Goal: Use online tool/utility: Utilize a website feature to perform a specific function

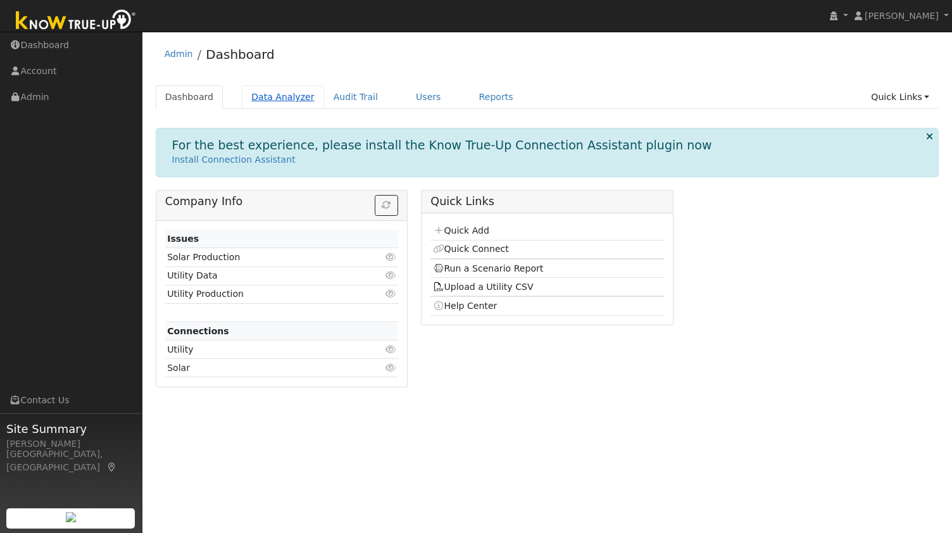
click at [276, 100] on link "Data Analyzer" at bounding box center [283, 96] width 82 height 23
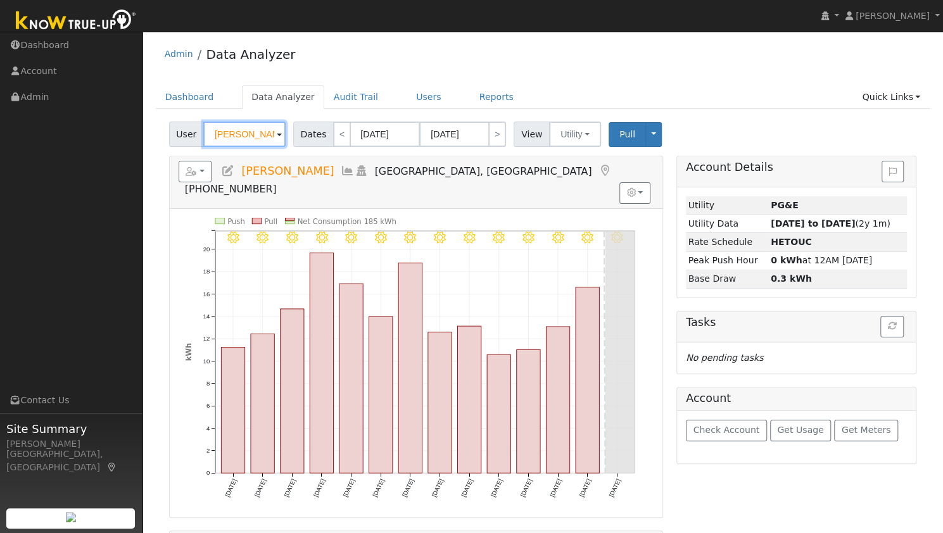
click at [235, 132] on input "Rick Dotterer" at bounding box center [244, 134] width 82 height 25
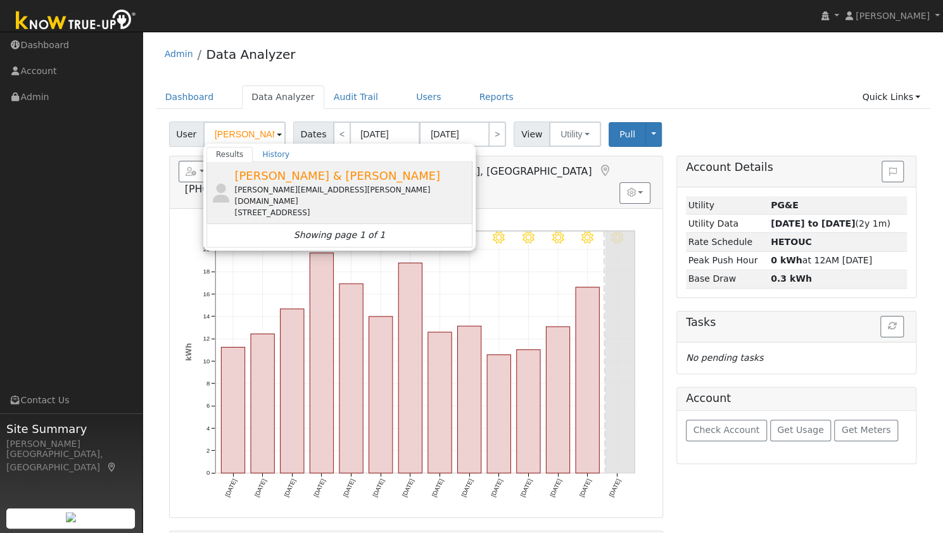
click at [266, 188] on div "julie.collins@gehealthcare.com" at bounding box center [351, 195] width 235 height 23
type input "Greg & Julie Collins"
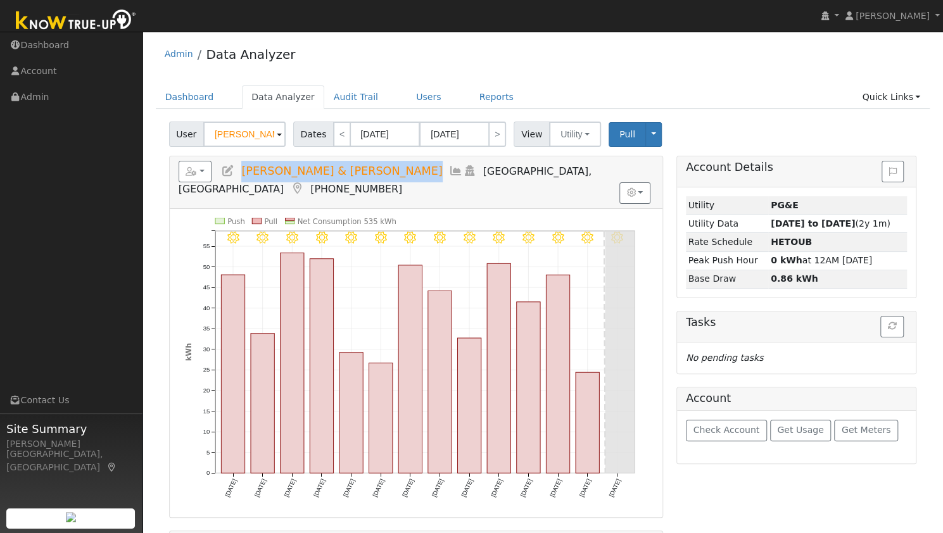
drag, startPoint x: 338, startPoint y: 169, endPoint x: 242, endPoint y: 161, distance: 95.9
click at [242, 161] on h5 "Reports Scenario Health Check Energy Audit Account Timeline User Audit Trail In…" at bounding box center [416, 178] width 475 height 35
copy span "Greg & Julie Collins"
click at [204, 169] on button "button" at bounding box center [196, 172] width 34 height 22
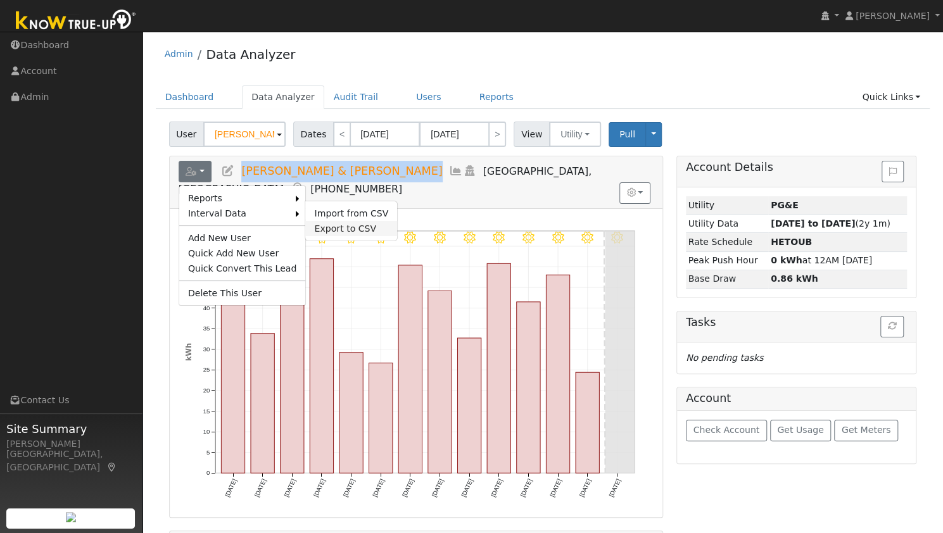
click at [308, 224] on link "Export to CSV" at bounding box center [351, 228] width 92 height 15
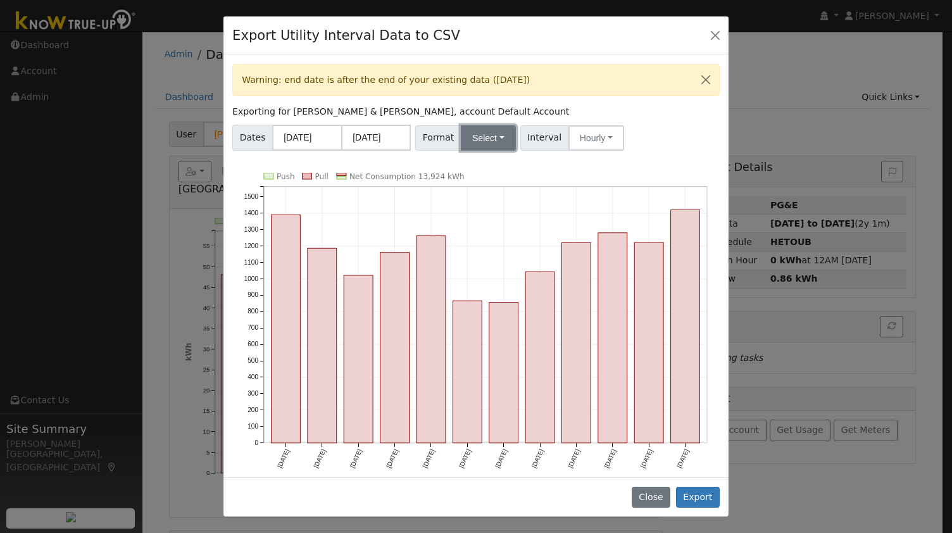
click at [494, 141] on button "Select" at bounding box center [488, 137] width 55 height 25
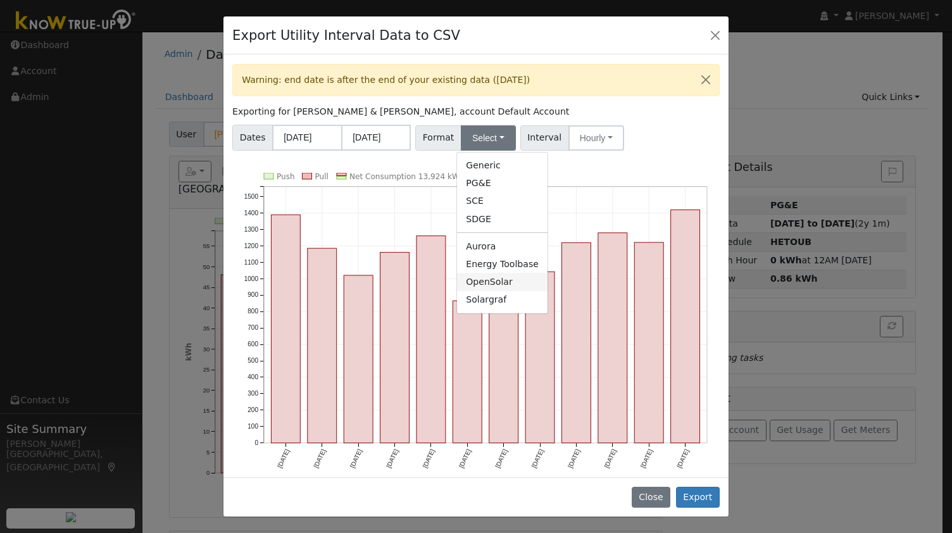
click at [492, 282] on link "OpenSolar" at bounding box center [502, 282] width 91 height 18
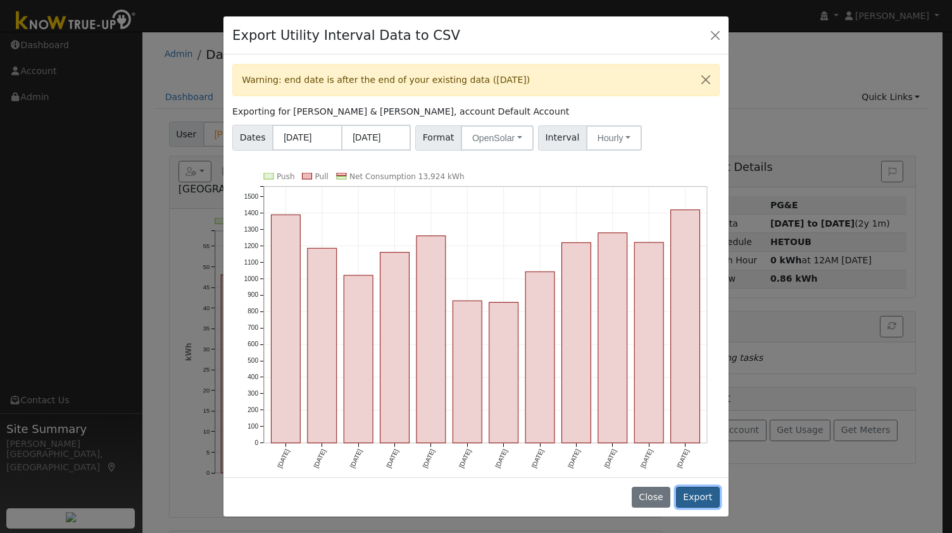
click at [694, 494] on button "Export" at bounding box center [698, 498] width 44 height 22
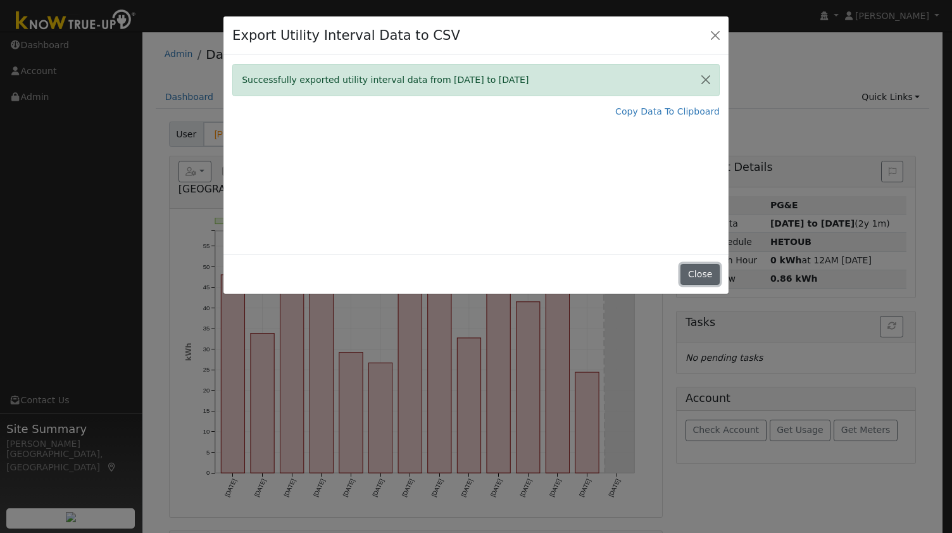
click at [701, 275] on button "Close" at bounding box center [700, 275] width 39 height 22
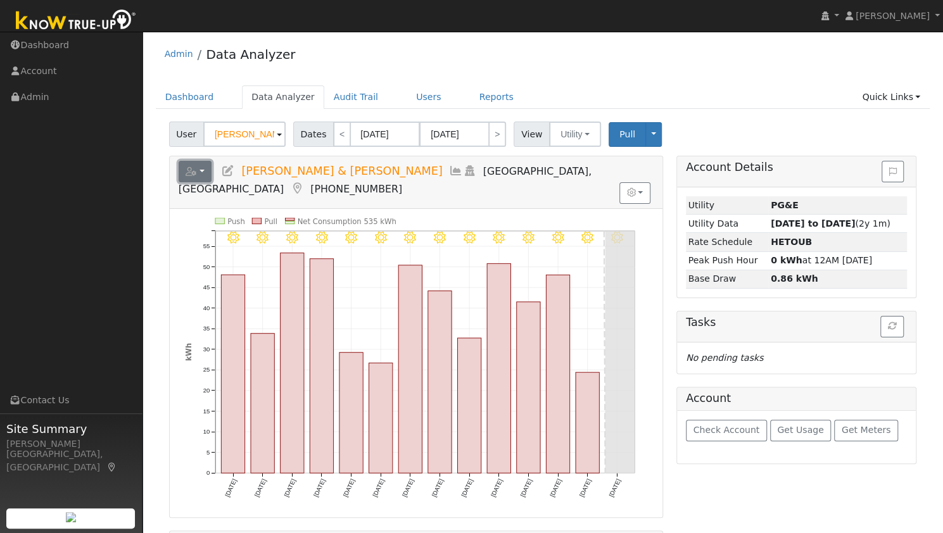
click at [194, 172] on icon "button" at bounding box center [190, 171] width 11 height 9
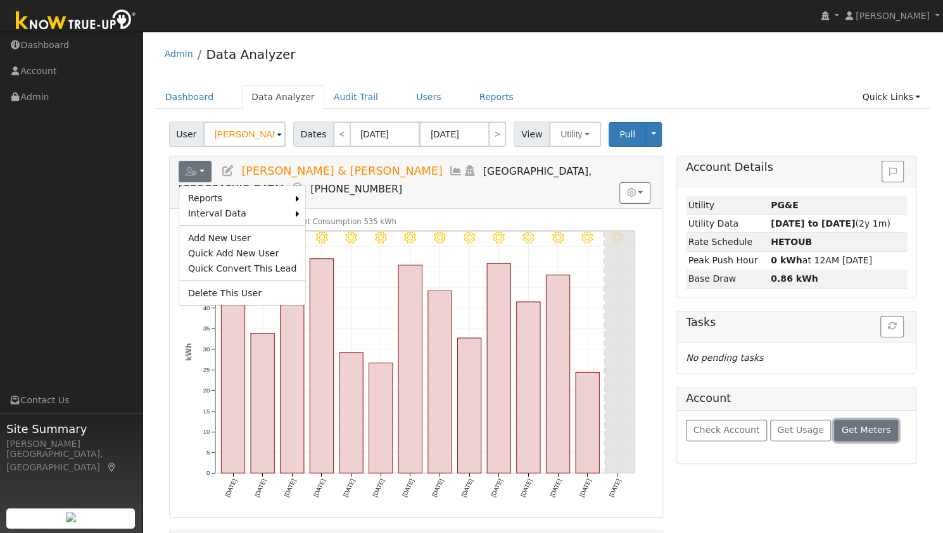
click at [841, 426] on span "Get Meters" at bounding box center [865, 430] width 49 height 10
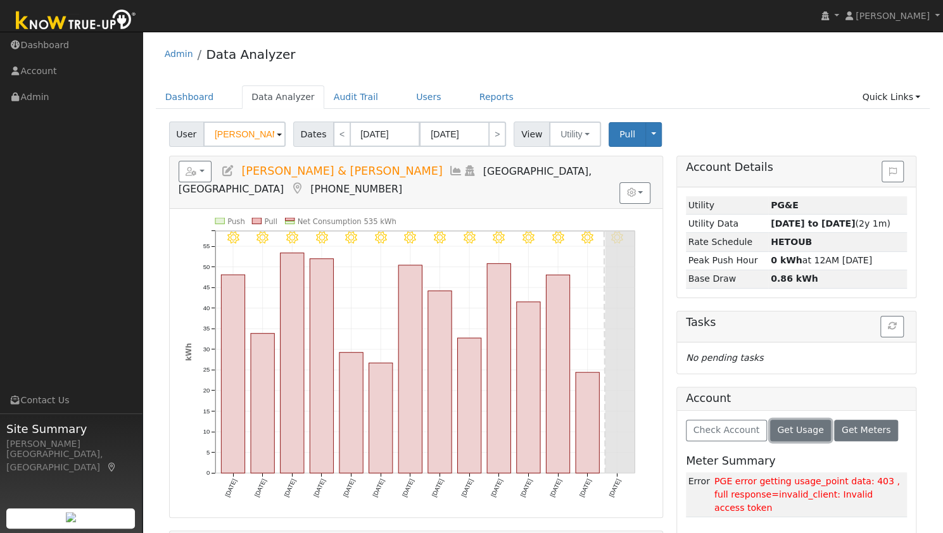
click at [770, 430] on button "Get Usage" at bounding box center [800, 431] width 61 height 22
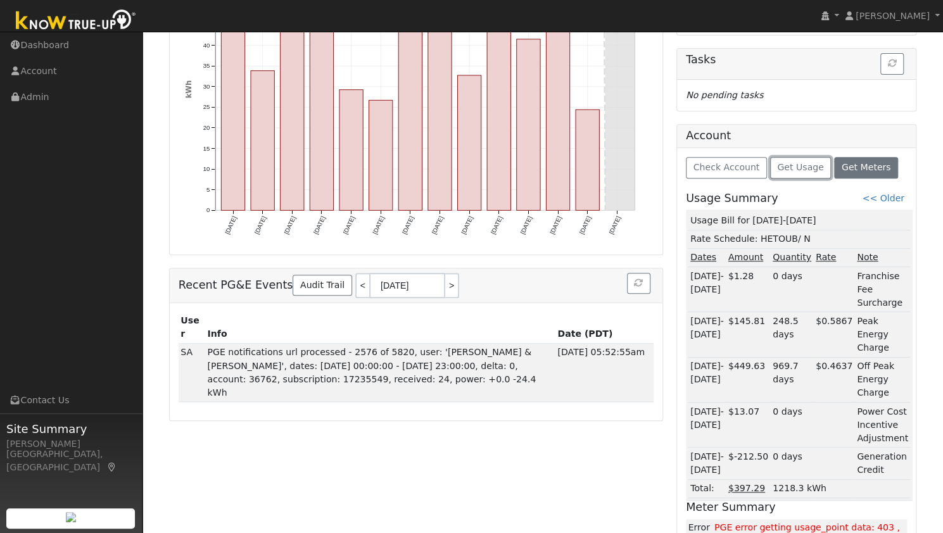
scroll to position [263, 0]
click at [382, 429] on div "Reports Scenario Health Check Energy Audit Account Timeline User Audit Trail In…" at bounding box center [415, 236] width 507 height 689
